Goal: Task Accomplishment & Management: Use online tool/utility

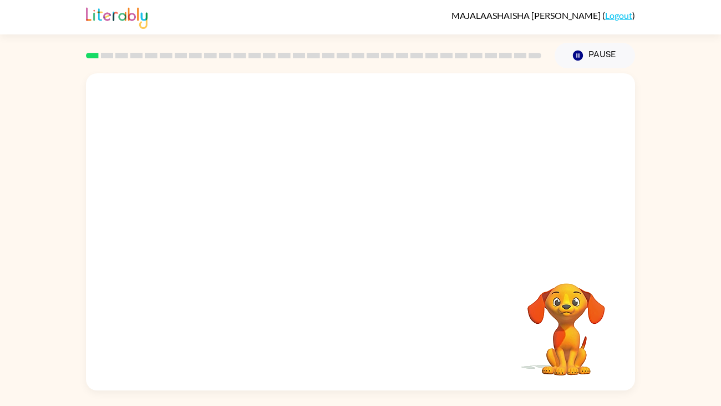
click at [266, 152] on video "Your browser must support playing .mp4 files to use Literably. Please try using…" at bounding box center [360, 166] width 549 height 186
click at [31, 258] on div "Your browser must support playing .mp4 files to use Literably. Please try using…" at bounding box center [360, 229] width 721 height 322
click at [348, 231] on button "button" at bounding box center [360, 237] width 71 height 41
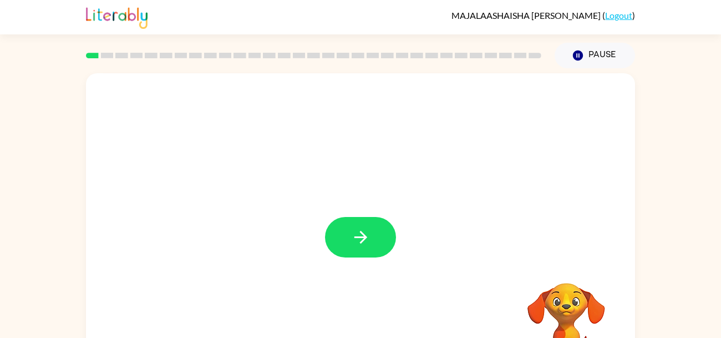
click at [377, 211] on div at bounding box center [360, 231] width 549 height 317
click at [370, 244] on icon "button" at bounding box center [360, 236] width 19 height 19
click at [368, 254] on div at bounding box center [360, 166] width 549 height 186
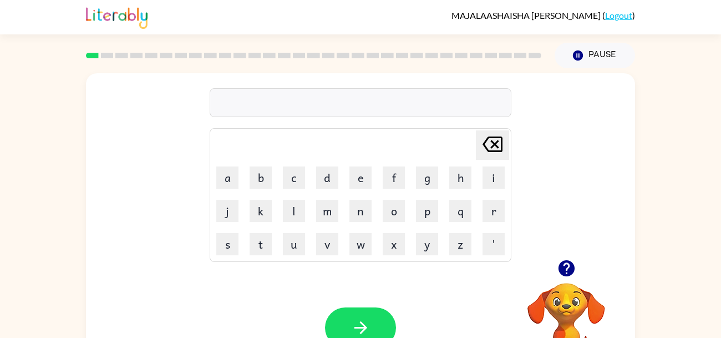
click at [623, 148] on div "Delete Delete last character input a b c d e f g h i j k l m n o p q r s t u v …" at bounding box center [360, 166] width 549 height 186
click at [620, 107] on div "Delete Delete last character input a b c d e f g h i j k l m n o p q r s t u v …" at bounding box center [360, 166] width 549 height 186
click at [364, 310] on button "button" at bounding box center [360, 327] width 71 height 41
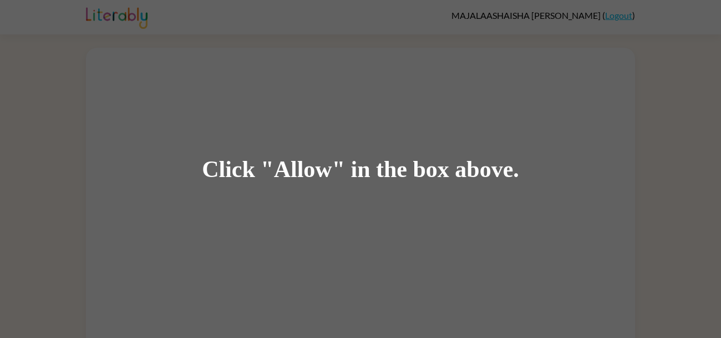
click at [371, 50] on div "Click "Allow" in the box above." at bounding box center [360, 169] width 721 height 338
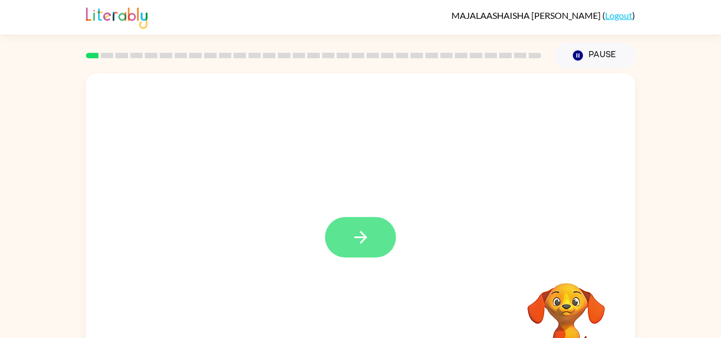
click at [372, 231] on button "button" at bounding box center [360, 237] width 71 height 41
click at [379, 225] on div at bounding box center [334, 212] width 474 height 40
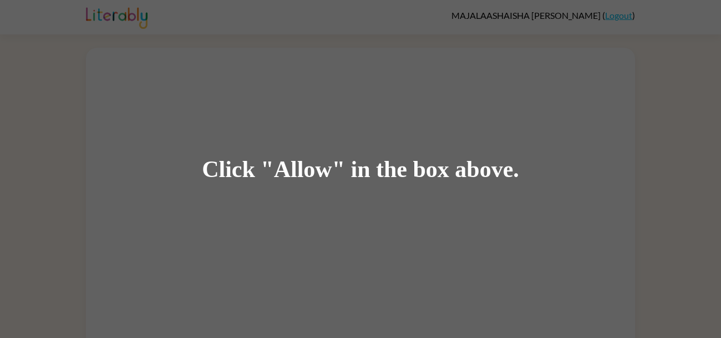
click at [689, 118] on div "Click "Allow" in the box above." at bounding box center [360, 169] width 721 height 338
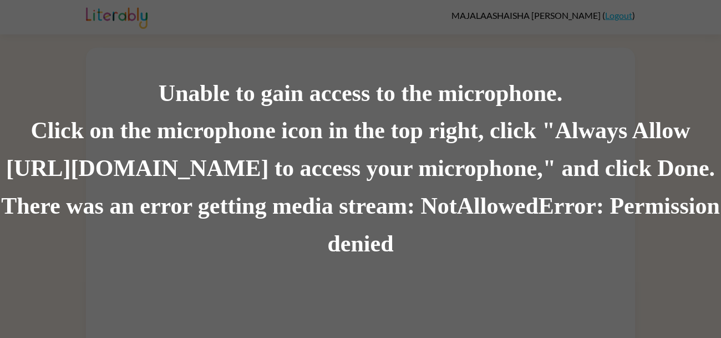
click at [140, 102] on div "Unable to gain access to the microphone." at bounding box center [360, 94] width 721 height 38
click at [145, 156] on div "Click on the microphone icon in the top right, click "Always Allow [URL][DOMAIN…" at bounding box center [360, 150] width 721 height 75
click at [53, 120] on div "Click on the microphone icon in the top right, click "Always Allow https://lite…" at bounding box center [360, 150] width 721 height 75
click at [655, 83] on div "Unable to gain access to the microphone." at bounding box center [360, 94] width 721 height 38
click at [628, 95] on div "Unable to gain access to the microphone." at bounding box center [360, 94] width 721 height 38
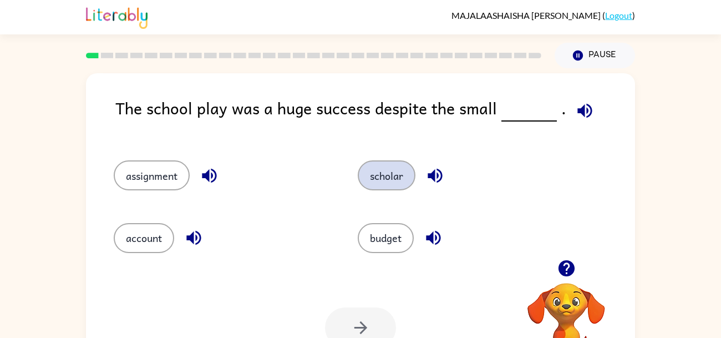
click at [385, 178] on button "scholar" at bounding box center [387, 175] width 58 height 30
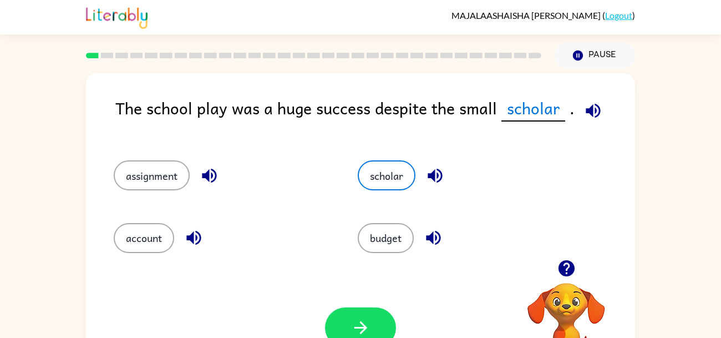
click at [593, 112] on icon "button" at bounding box center [593, 110] width 19 height 19
click at [366, 325] on icon "button" at bounding box center [360, 327] width 19 height 19
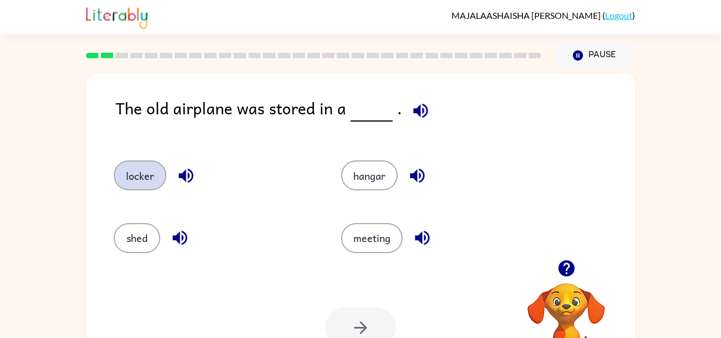
click at [125, 189] on button "locker" at bounding box center [140, 175] width 53 height 30
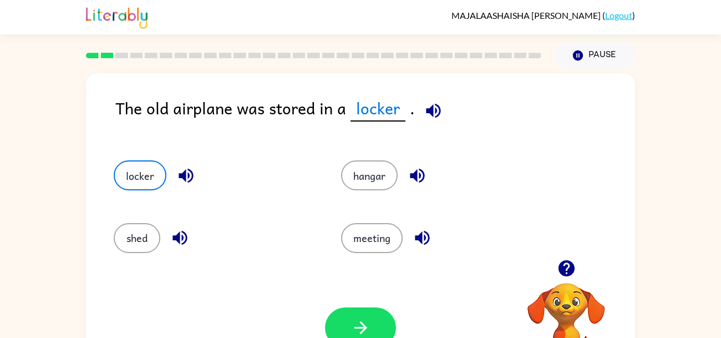
click at [427, 118] on icon "button" at bounding box center [433, 110] width 19 height 19
click at [428, 120] on icon "button" at bounding box center [433, 110] width 19 height 19
click at [442, 110] on button "button" at bounding box center [433, 111] width 28 height 28
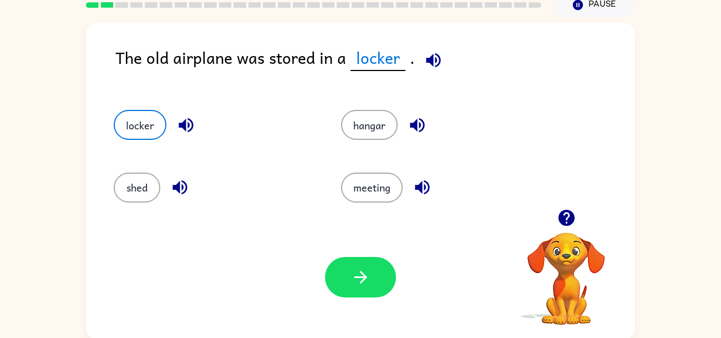
scroll to position [53, 0]
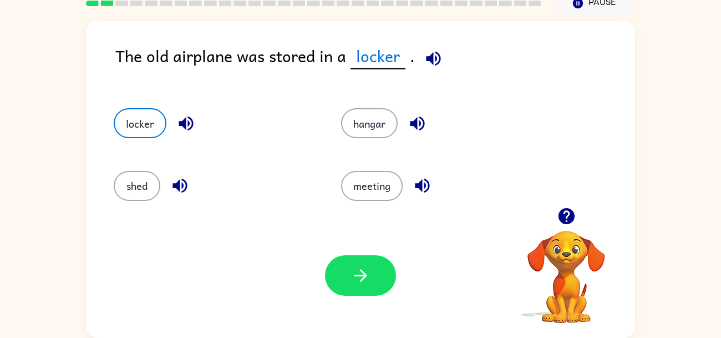
click at [429, 68] on button "button" at bounding box center [433, 58] width 28 height 28
click at [371, 291] on button "button" at bounding box center [360, 275] width 71 height 41
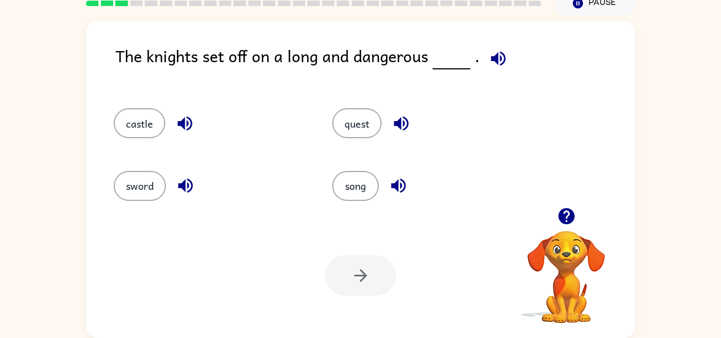
click at [493, 72] on div "The knights set off on a long and dangerous ." at bounding box center [375, 64] width 520 height 43
click at [499, 65] on icon "button" at bounding box center [498, 58] width 19 height 19
click at [363, 131] on button "quest" at bounding box center [356, 123] width 49 height 30
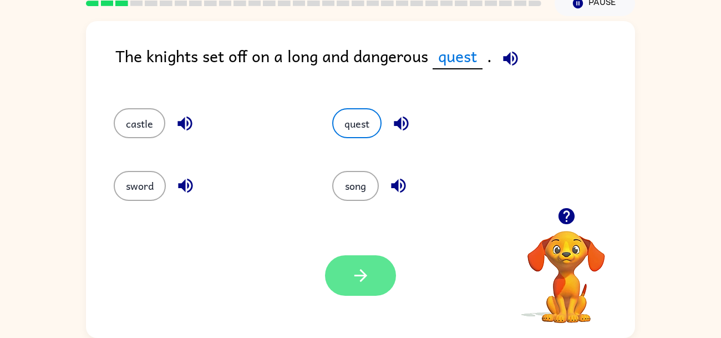
click at [357, 282] on icon "button" at bounding box center [360, 275] width 19 height 19
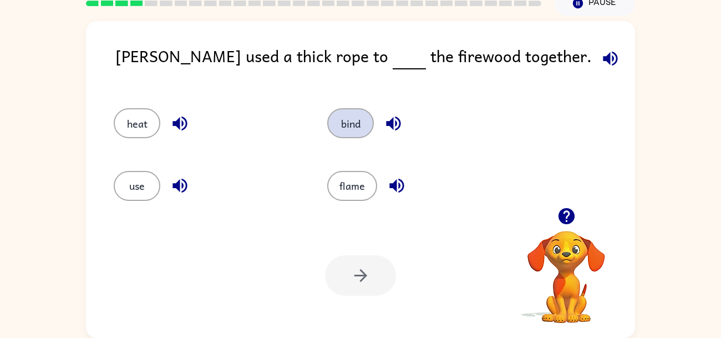
click at [355, 120] on button "bind" at bounding box center [350, 123] width 47 height 30
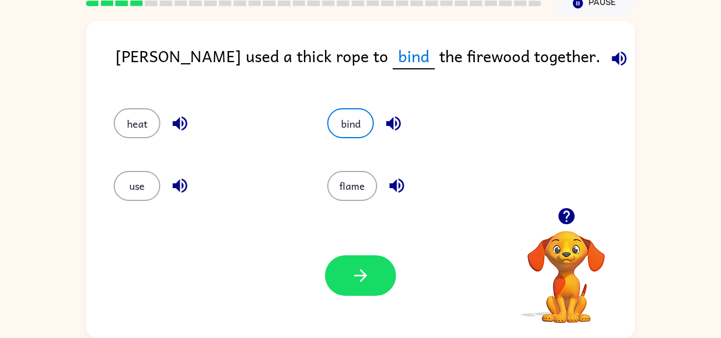
click at [393, 58] on span "bind" at bounding box center [414, 56] width 42 height 26
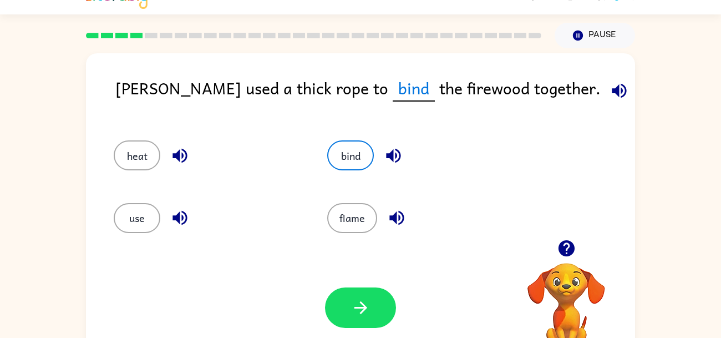
scroll to position [16, 0]
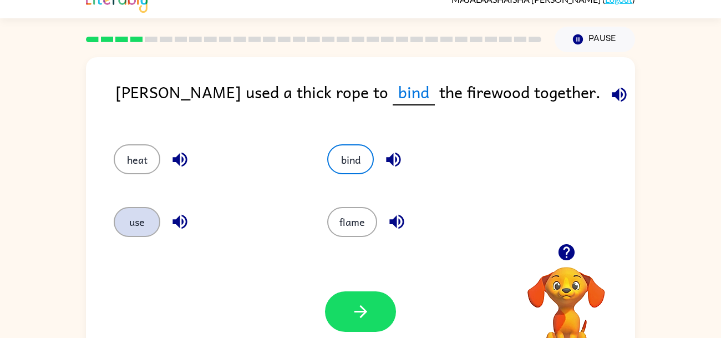
click at [131, 232] on button "use" at bounding box center [137, 222] width 47 height 30
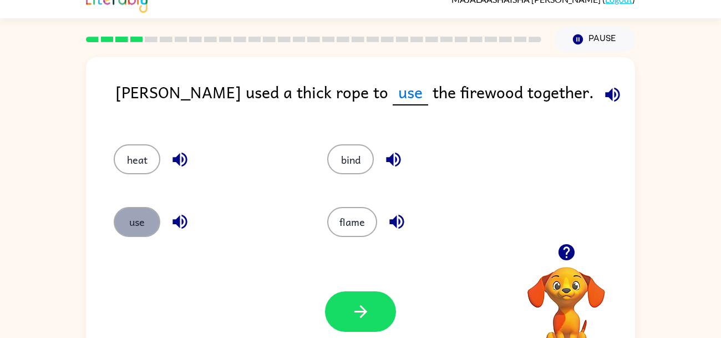
click at [139, 225] on button "use" at bounding box center [137, 222] width 47 height 30
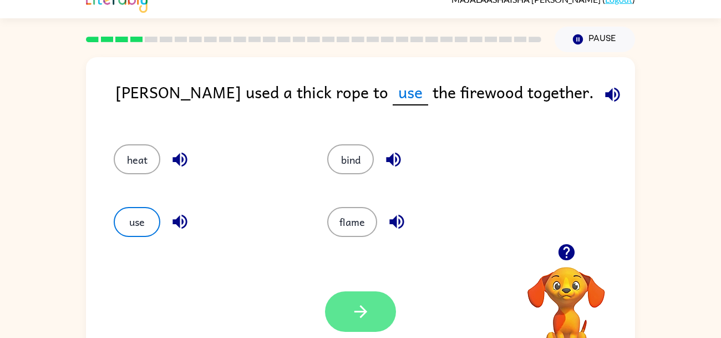
click at [344, 316] on button "button" at bounding box center [360, 311] width 71 height 41
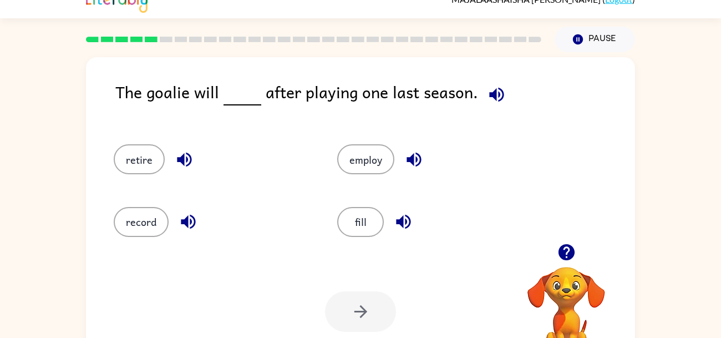
click at [50, 185] on div "The goalie will after playing one last season. retire employ record fill Your b…" at bounding box center [360, 213] width 721 height 322
click at [55, 178] on div "The goalie will after playing one last season. retire employ record fill Your b…" at bounding box center [360, 213] width 721 height 322
click at [67, 171] on div "The goalie will after playing one last season. retire employ record fill Your b…" at bounding box center [360, 213] width 721 height 322
click at [81, 176] on div "The goalie will after playing one last season. retire employ record fill Your b…" at bounding box center [360, 213] width 721 height 322
click at [500, 95] on icon "button" at bounding box center [496, 94] width 19 height 19
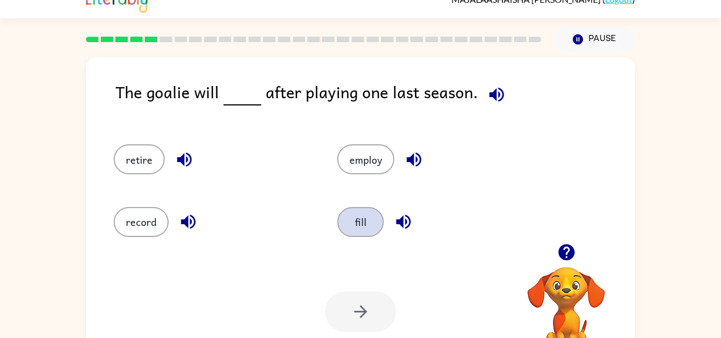
click at [365, 221] on button "fill" at bounding box center [360, 222] width 47 height 30
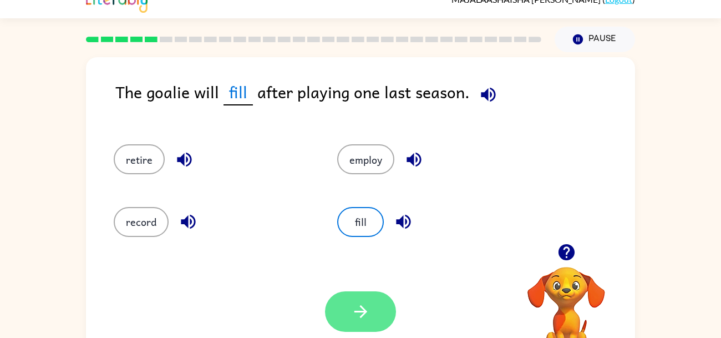
click at [355, 313] on icon "button" at bounding box center [360, 311] width 19 height 19
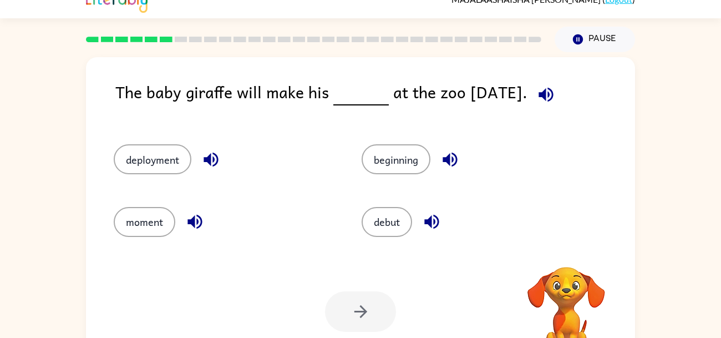
click at [639, 152] on div "The baby giraffe will make his at the zoo tomorrow. deployment beginning moment…" at bounding box center [360, 213] width 721 height 322
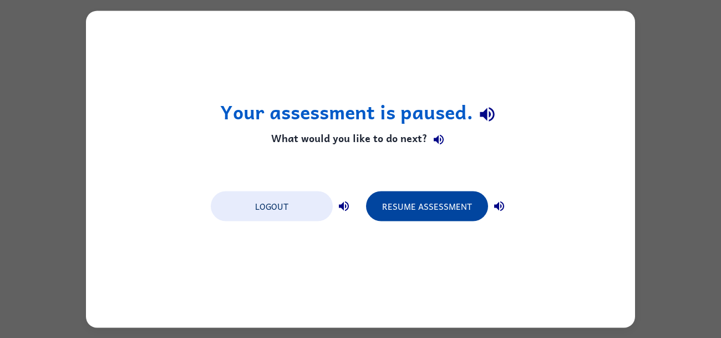
click at [447, 214] on button "Resume Assessment" at bounding box center [427, 206] width 122 height 30
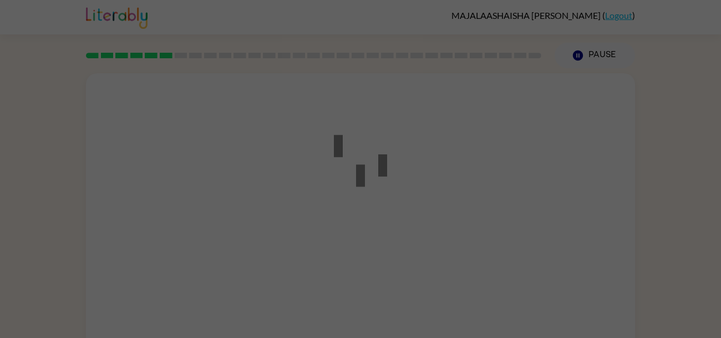
click at [444, 199] on div at bounding box center [360, 169] width 721 height 338
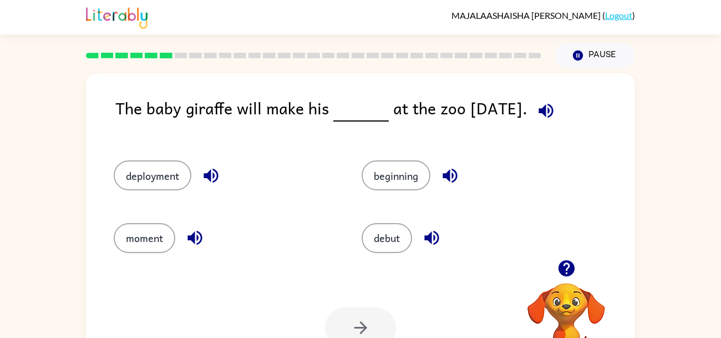
click at [201, 166] on icon "button" at bounding box center [210, 175] width 19 height 19
click at [198, 184] on div "deployment" at bounding box center [225, 175] width 222 height 30
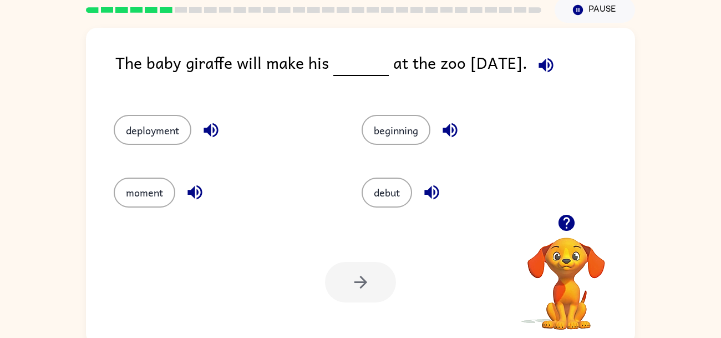
scroll to position [53, 0]
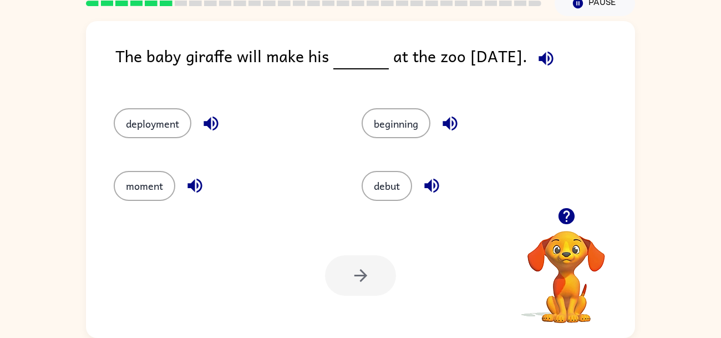
click at [170, 198] on div "moment" at bounding box center [225, 186] width 222 height 30
click at [150, 179] on button "moment" at bounding box center [145, 186] width 62 height 30
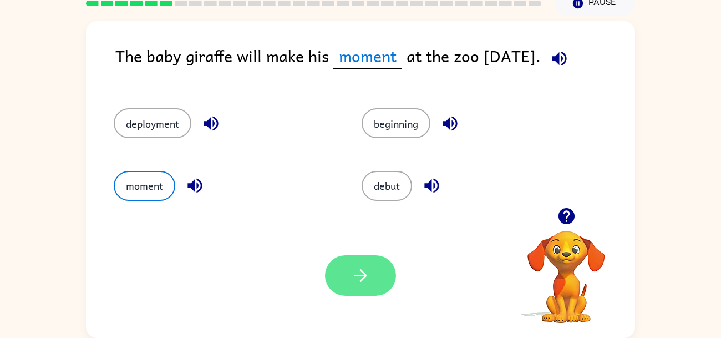
click at [360, 275] on icon "button" at bounding box center [360, 275] width 13 height 13
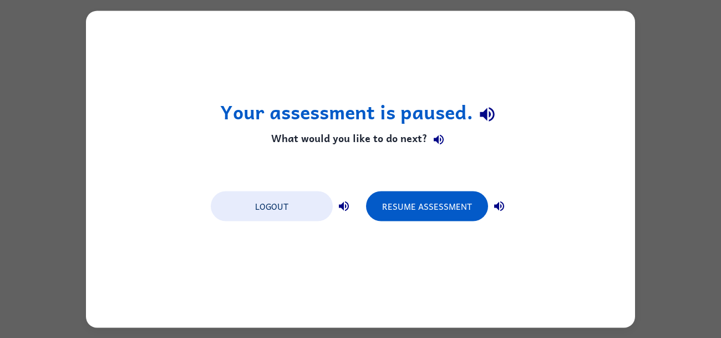
scroll to position [0, 0]
click at [295, 203] on button "Logout" at bounding box center [272, 206] width 122 height 30
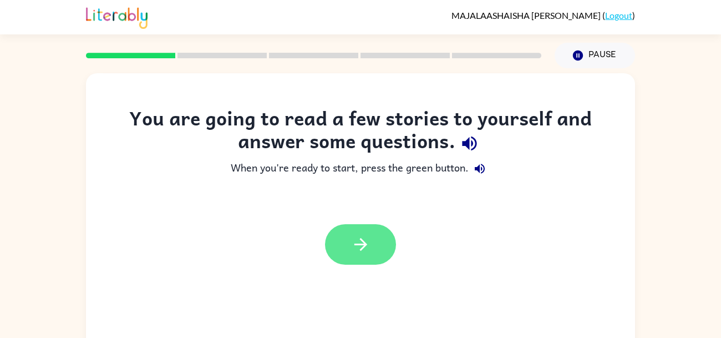
click at [361, 255] on button "button" at bounding box center [360, 244] width 71 height 41
click at [368, 259] on div at bounding box center [360, 244] width 71 height 41
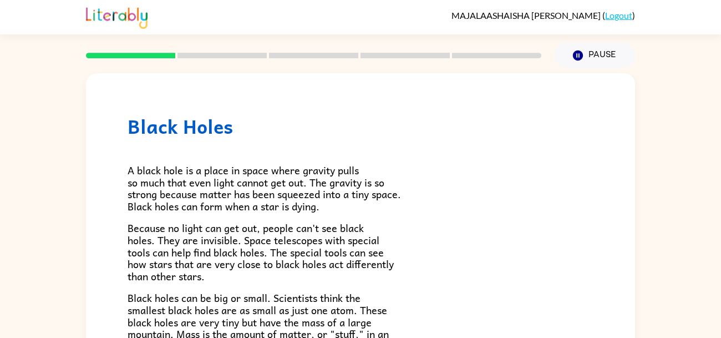
scroll to position [1, 0]
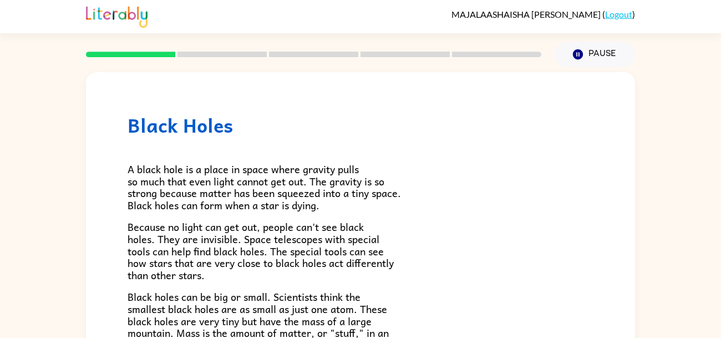
click at [445, 90] on div "Black Holes A black hole is a place in space where gravity pulls so much that e…" at bounding box center [360, 319] width 549 height 494
click at [588, 52] on button "Pause Pause" at bounding box center [595, 55] width 80 height 26
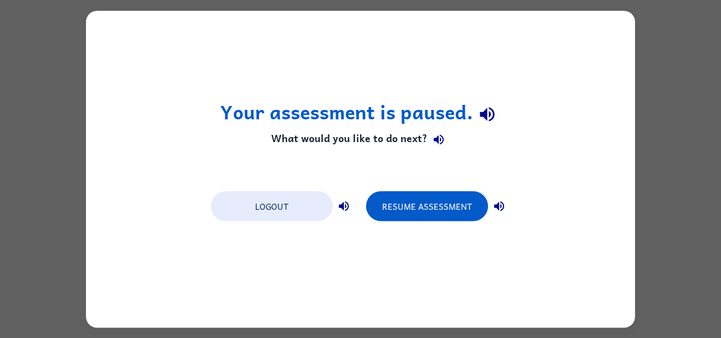
scroll to position [0, 0]
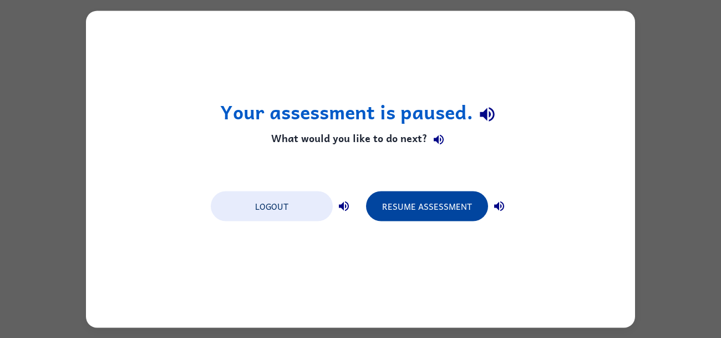
click at [426, 198] on button "Resume Assessment" at bounding box center [427, 206] width 122 height 30
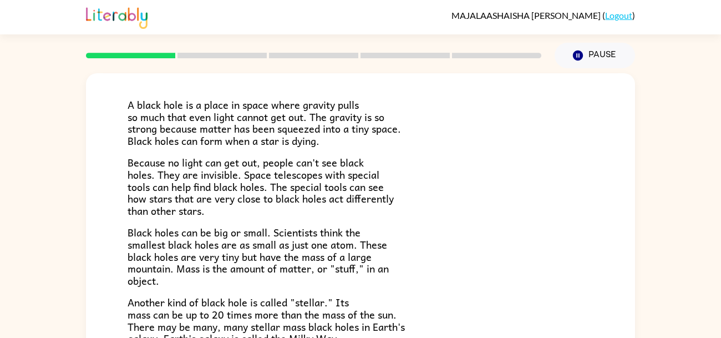
click at [473, 164] on p "Because no light can get out, people can't see black holes. They are invisible.…" at bounding box center [361, 186] width 466 height 60
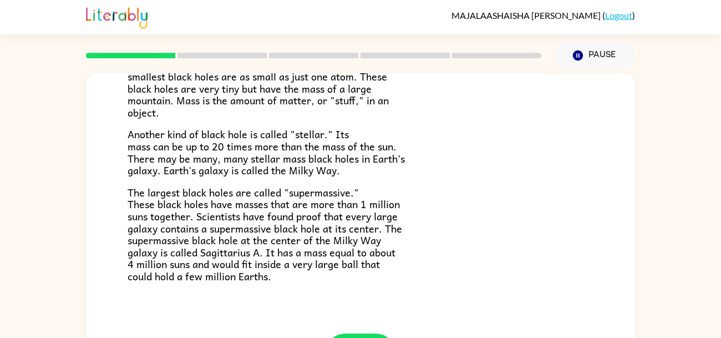
scroll to position [53, 0]
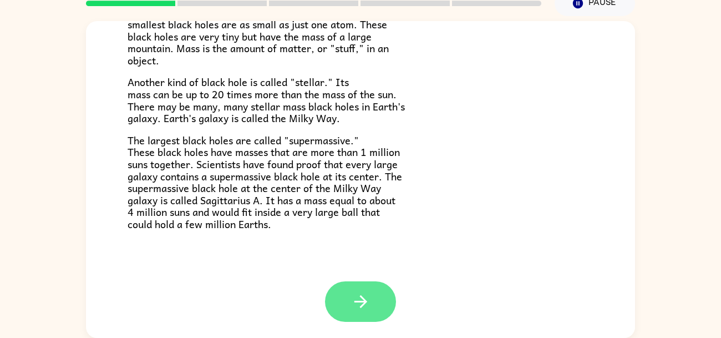
click at [368, 293] on icon "button" at bounding box center [360, 301] width 19 height 19
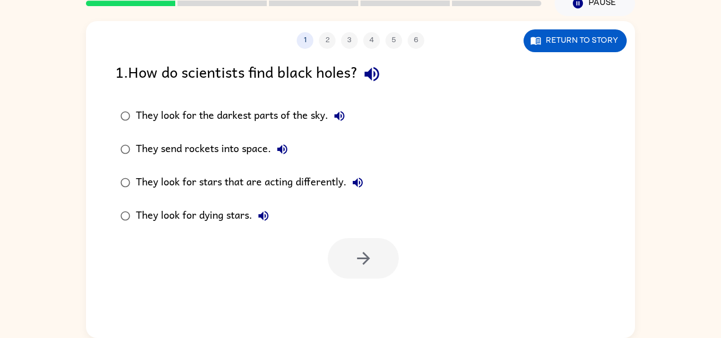
scroll to position [0, 0]
click at [370, 306] on div "1 2 3 4 5 6 Return to story 1 . How do scientists find black holes? They look f…" at bounding box center [360, 179] width 549 height 317
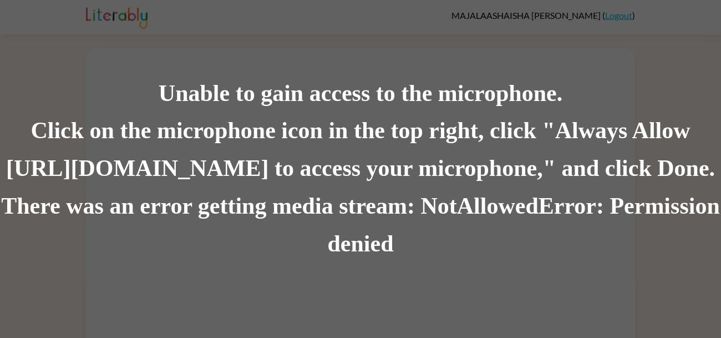
click at [372, 215] on div "There was an error getting media stream: NotAllowedError: Permission denied" at bounding box center [360, 225] width 721 height 75
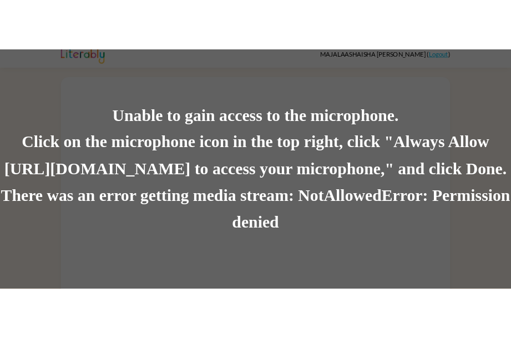
scroll to position [27, 0]
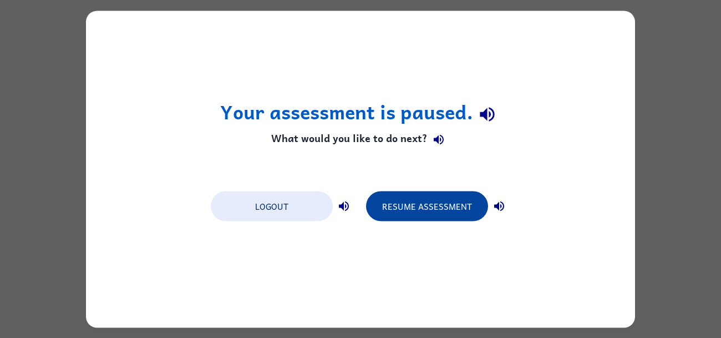
click at [436, 205] on button "Resume Assessment" at bounding box center [427, 206] width 122 height 30
click at [458, 201] on button "Resume Assessment" at bounding box center [427, 206] width 122 height 30
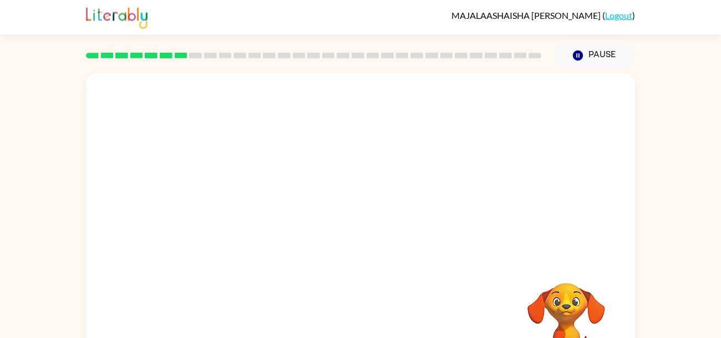
click at [37, 31] on div "MAJALAASHAISHA BALBOA [PERSON_NAME] ( Logout )" at bounding box center [360, 17] width 721 height 34
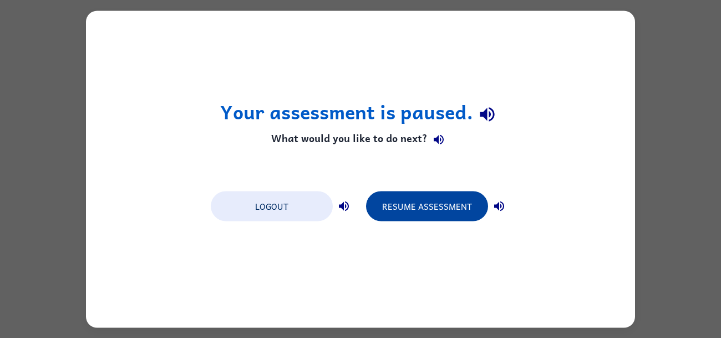
click at [404, 212] on button "Resume Assessment" at bounding box center [427, 206] width 122 height 30
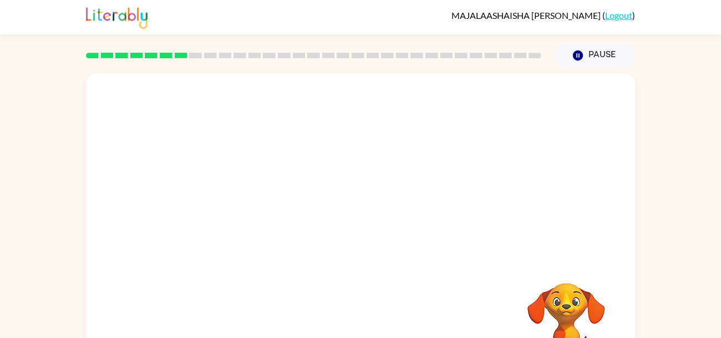
click at [593, 140] on div at bounding box center [360, 166] width 549 height 186
click at [355, 206] on div at bounding box center [360, 231] width 549 height 317
click at [306, 242] on div at bounding box center [360, 231] width 549 height 317
click at [385, 221] on button "button" at bounding box center [360, 237] width 71 height 41
click at [355, 231] on div at bounding box center [360, 237] width 71 height 41
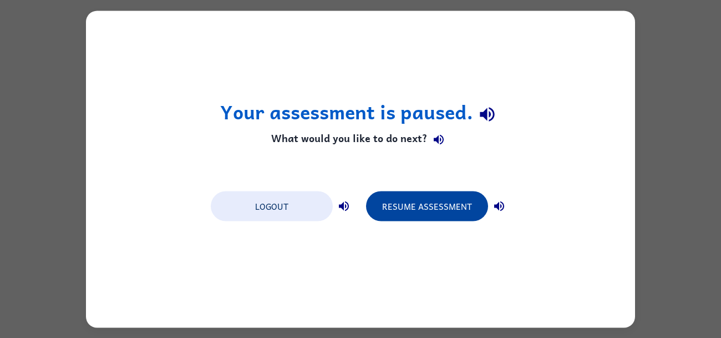
click at [426, 218] on button "Resume Assessment" at bounding box center [427, 206] width 122 height 30
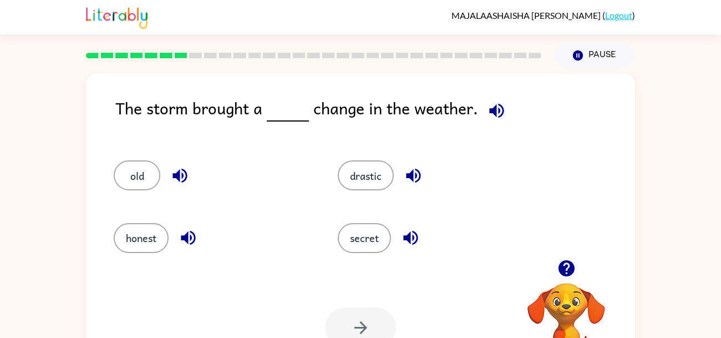
click at [490, 110] on icon "button" at bounding box center [496, 110] width 14 height 14
click at [21, 92] on div "The storm brought a change in the weather. old drastic honest secret Your brows…" at bounding box center [360, 229] width 721 height 322
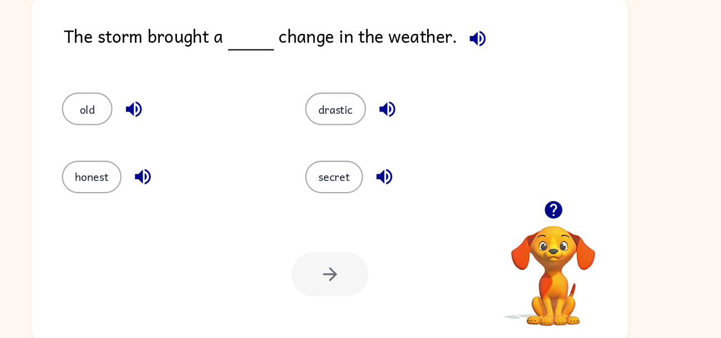
scroll to position [53, 0]
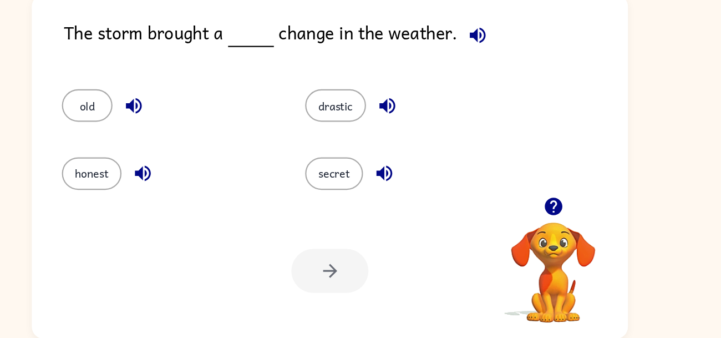
click at [473, 253] on div "Your browser must support playing .mp4 files to use Literably. Please try using…" at bounding box center [360, 275] width 549 height 125
click at [503, 43] on span at bounding box center [494, 55] width 33 height 25
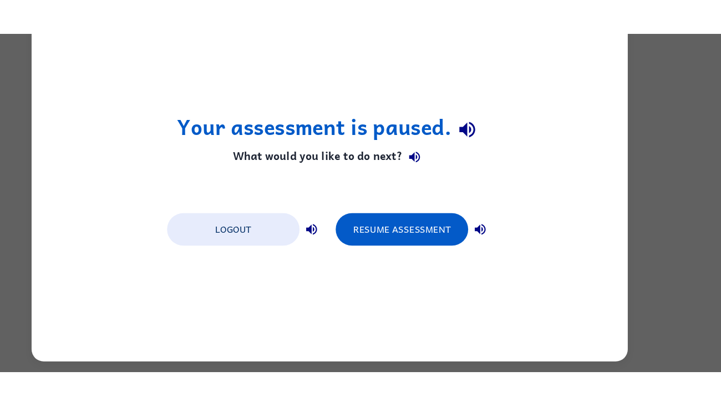
scroll to position [0, 0]
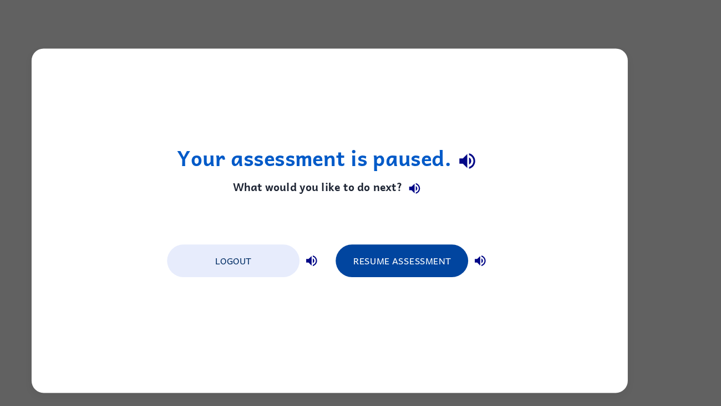
click at [448, 226] on button "Resume Assessment" at bounding box center [427, 240] width 122 height 30
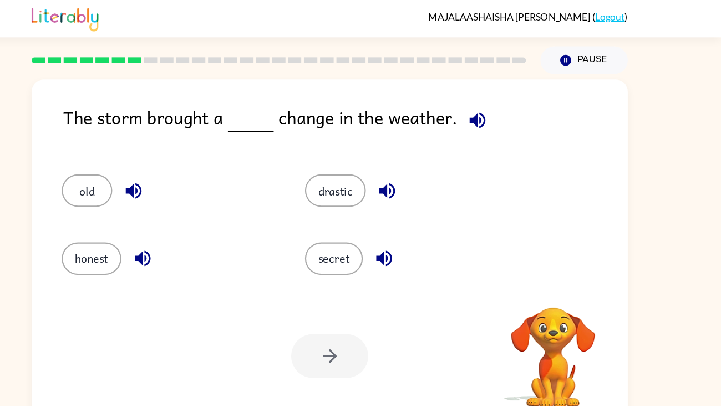
click at [457, 228] on div "secret" at bounding box center [437, 238] width 199 height 30
click at [666, 143] on div "The storm brought a change in the weather. old drastic honest secret Your brows…" at bounding box center [360, 229] width 721 height 322
click at [495, 120] on button "button" at bounding box center [497, 111] width 28 height 28
click at [673, 157] on div "The storm brought a change in the weather. old drastic honest secret Your brows…" at bounding box center [360, 229] width 721 height 322
click at [705, 160] on div "The storm brought a change in the weather. old drastic honest secret Your brows…" at bounding box center [360, 229] width 721 height 322
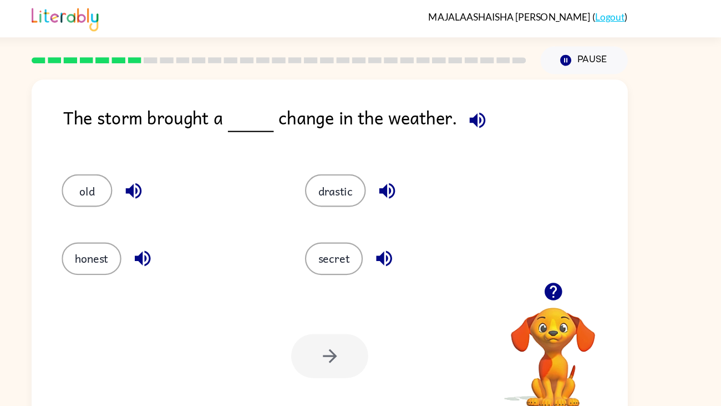
click at [691, 92] on div "The storm brought a change in the weather. old drastic honest secret Your brows…" at bounding box center [360, 229] width 721 height 322
click at [130, 183] on button "old" at bounding box center [137, 175] width 47 height 30
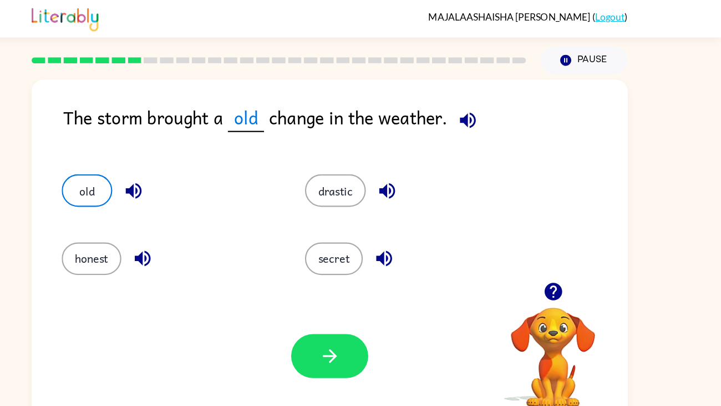
click at [321, 337] on div "Your browser must support playing .mp4 files to use Literably. Please try using…" at bounding box center [360, 327] width 549 height 125
click at [368, 321] on icon "button" at bounding box center [360, 327] width 19 height 19
